Goal: Task Accomplishment & Management: Manage account settings

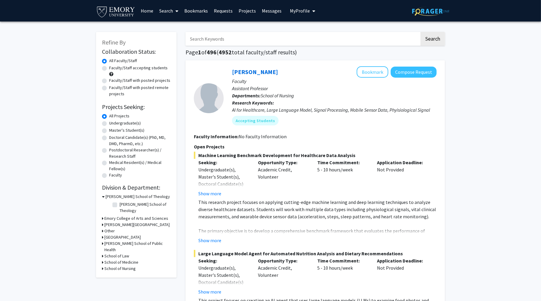
click at [300, 8] on span "My Profile" at bounding box center [300, 11] width 20 height 6
click at [301, 25] on fg-profile-picture at bounding box center [300, 30] width 12 height 13
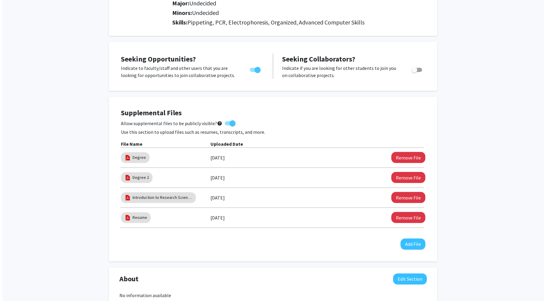
scroll to position [119, 0]
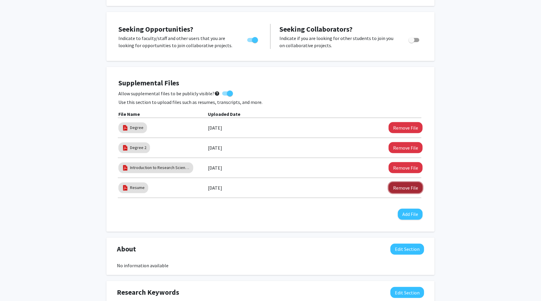
click at [411, 186] on button "Remove File" at bounding box center [406, 187] width 34 height 11
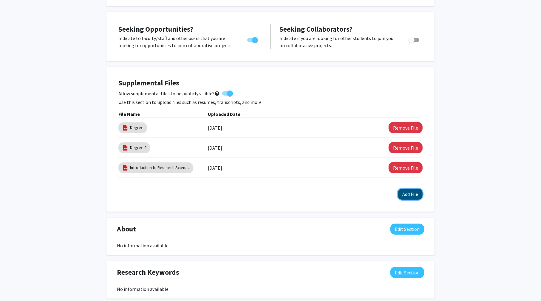
click at [409, 196] on button "Add File" at bounding box center [410, 194] width 25 height 11
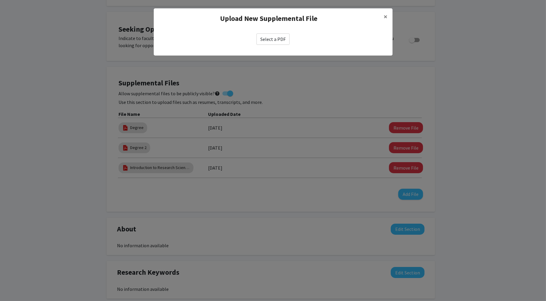
click at [274, 38] on label "Select a PDF" at bounding box center [272, 38] width 33 height 11
click at [0, 0] on input "Select a PDF" at bounding box center [0, 0] width 0 height 0
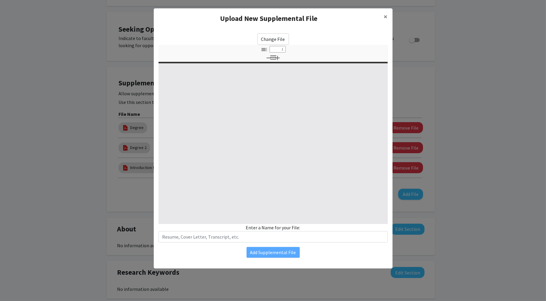
select select "custom"
type input "0"
select select "custom"
type input "1"
select select "auto"
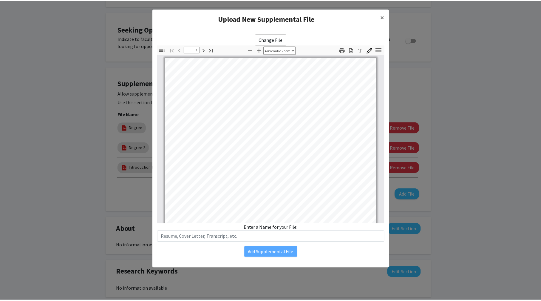
scroll to position [0, 0]
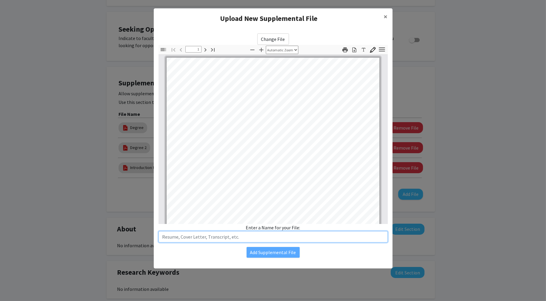
click at [257, 237] on input "text" at bounding box center [272, 236] width 229 height 11
type input "Resume"
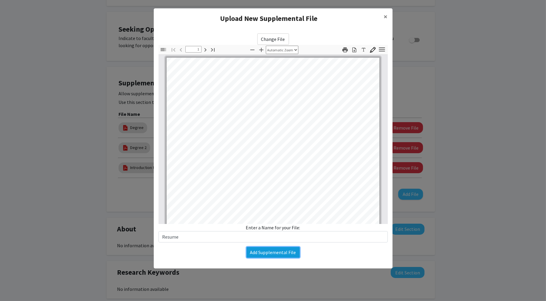
click at [274, 249] on button "Add Supplemental File" at bounding box center [272, 252] width 53 height 11
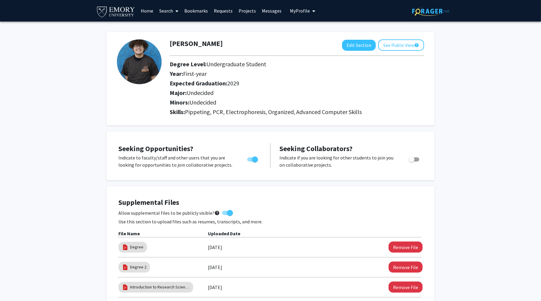
click at [143, 11] on link "Home" at bounding box center [147, 10] width 18 height 21
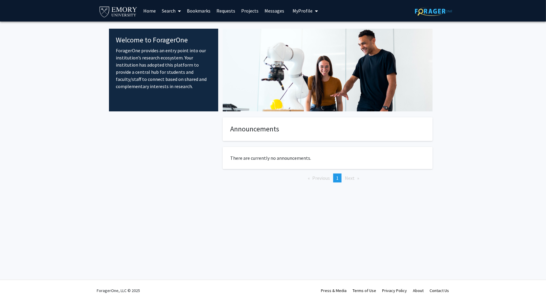
click at [162, 144] on div at bounding box center [163, 159] width 109 height 84
